Goal: Find specific page/section: Find specific page/section

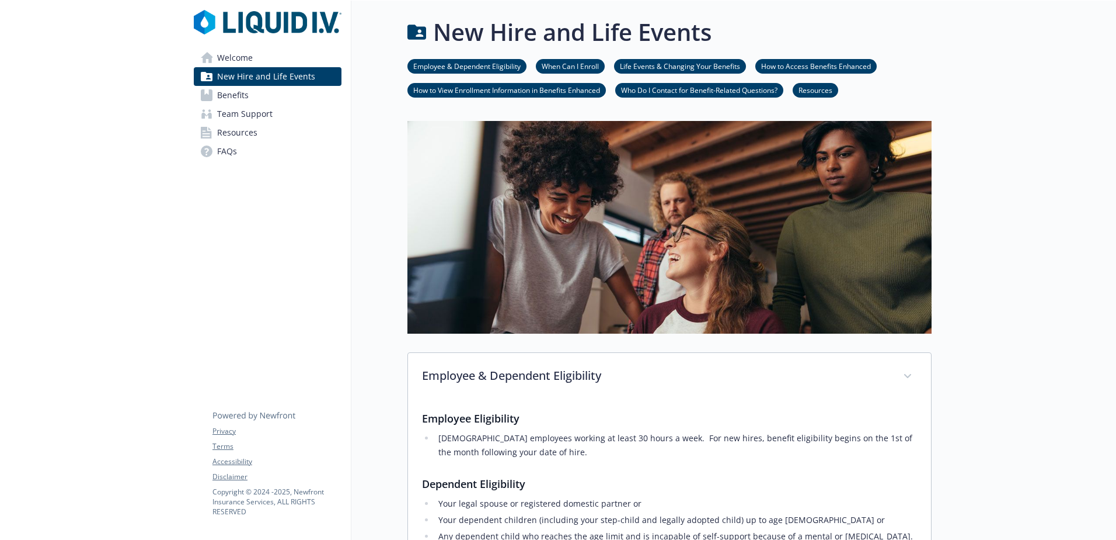
scroll to position [1336, 0]
